Goal: Download file/media

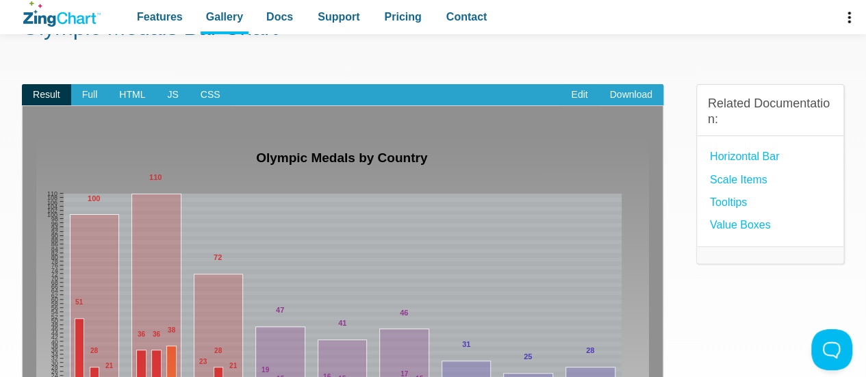
scroll to position [82, 0]
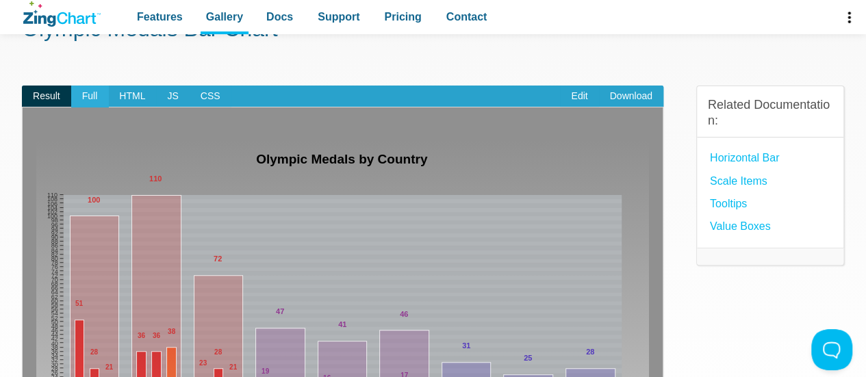
click at [89, 98] on span "Full" at bounding box center [90, 97] width 38 height 22
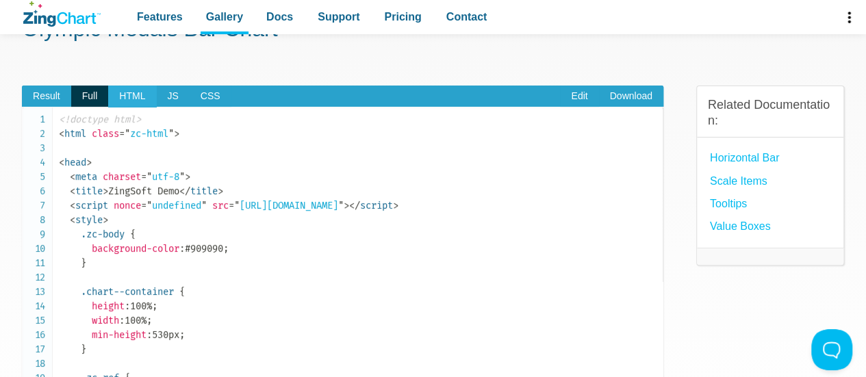
click at [118, 99] on span "HTML" at bounding box center [132, 97] width 48 height 22
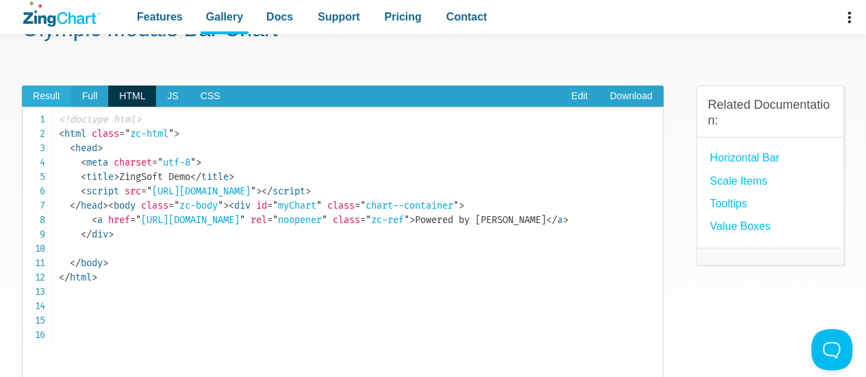
click at [52, 97] on span "Result" at bounding box center [46, 97] width 49 height 22
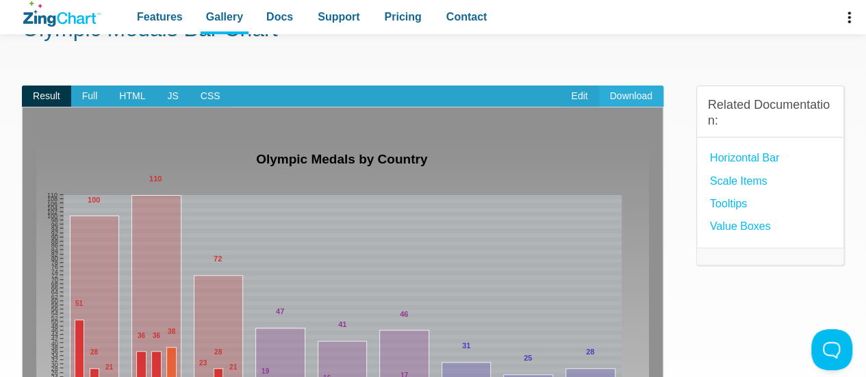
click at [642, 93] on link "Download" at bounding box center [631, 97] width 64 height 22
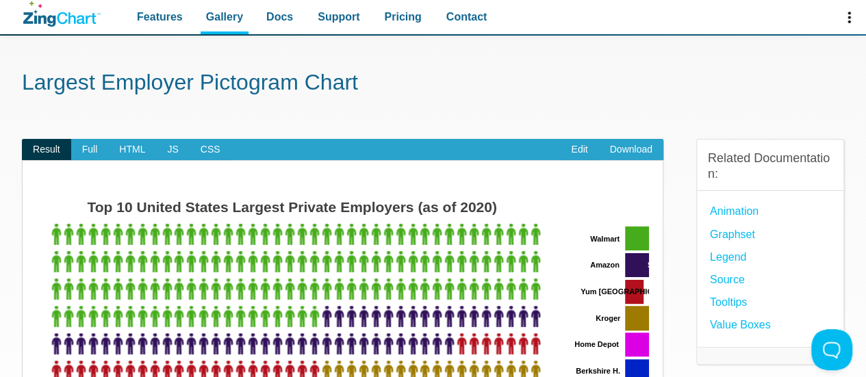
scroll to position [27, 0]
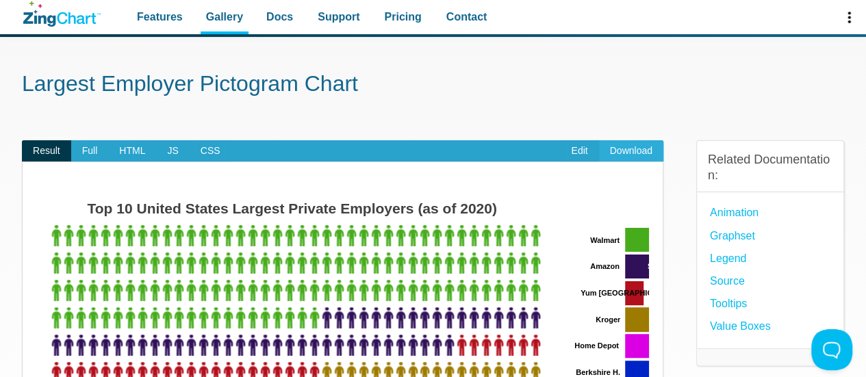
click at [643, 157] on link "Download" at bounding box center [631, 151] width 64 height 22
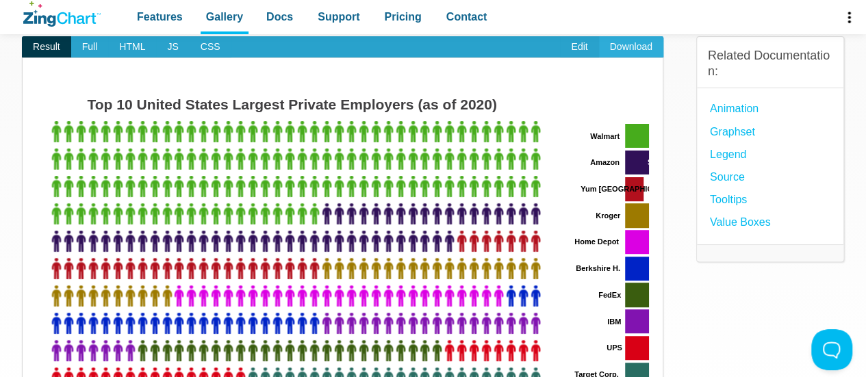
scroll to position [137, 0]
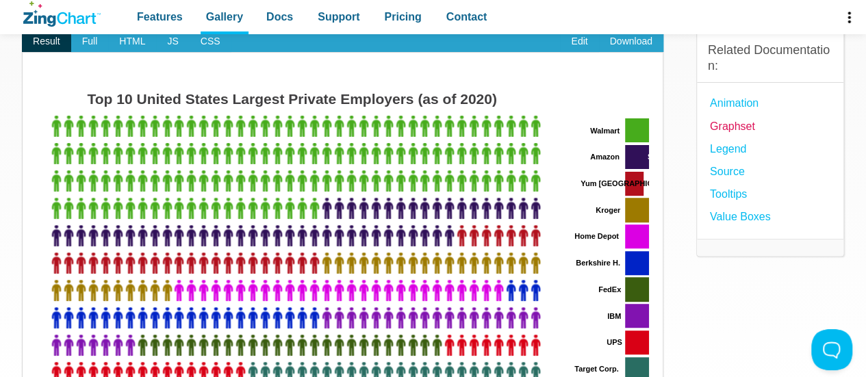
click at [737, 126] on link "Graphset" at bounding box center [732, 126] width 45 height 18
